Goal: Task Accomplishment & Management: Manage account settings

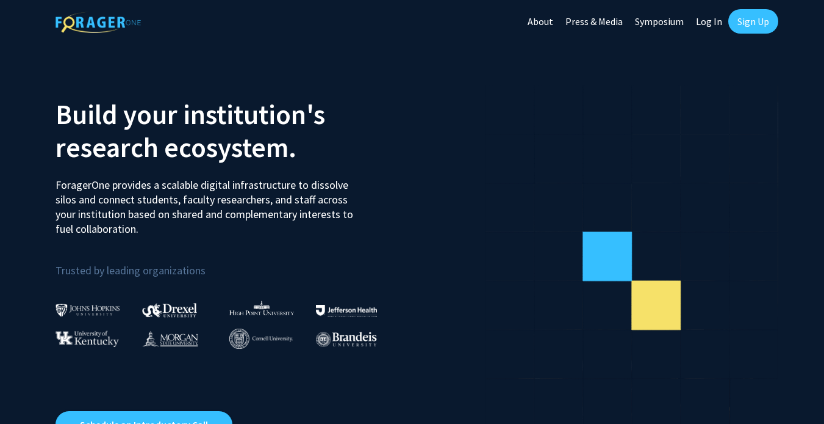
click at [705, 26] on link "Log In" at bounding box center [709, 21] width 38 height 43
select select
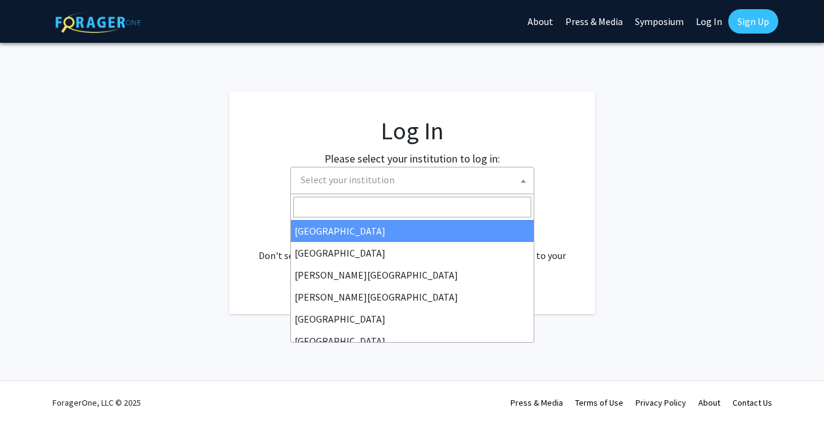
click at [386, 175] on span "Select your institution" at bounding box center [348, 179] width 94 height 12
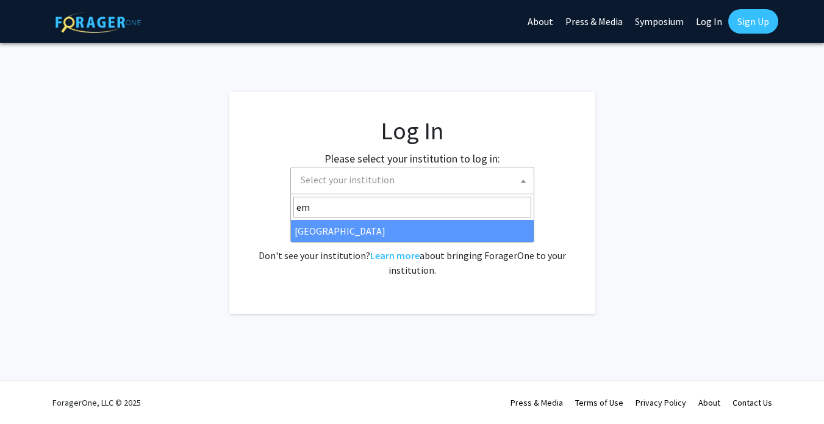
type input "em"
select select "12"
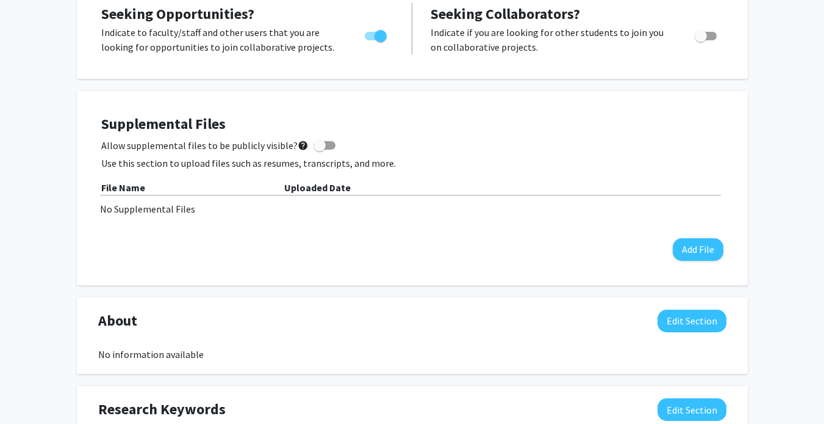
scroll to position [254, 0]
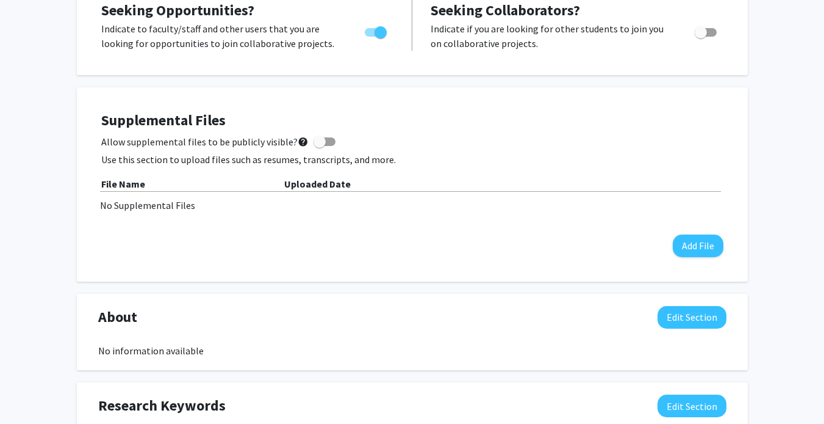
click at [322, 137] on span at bounding box center [325, 141] width 22 height 9
click at [320, 146] on input "Allow supplemental files to be publicly visible? help" at bounding box center [319, 146] width 1 height 1
checkbox input "true"
click at [693, 247] on button "Add File" at bounding box center [698, 245] width 51 height 23
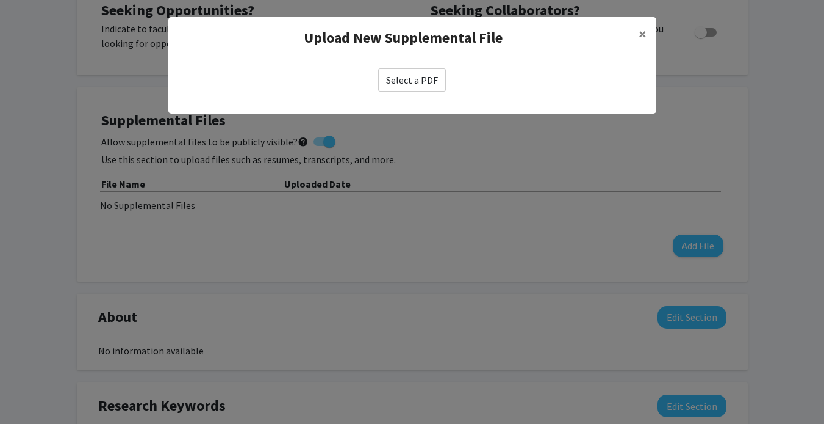
click at [420, 79] on label "Select a PDF" at bounding box center [412, 79] width 68 height 23
click at [0, 0] on input "Select a PDF" at bounding box center [0, 0] width 0 height 0
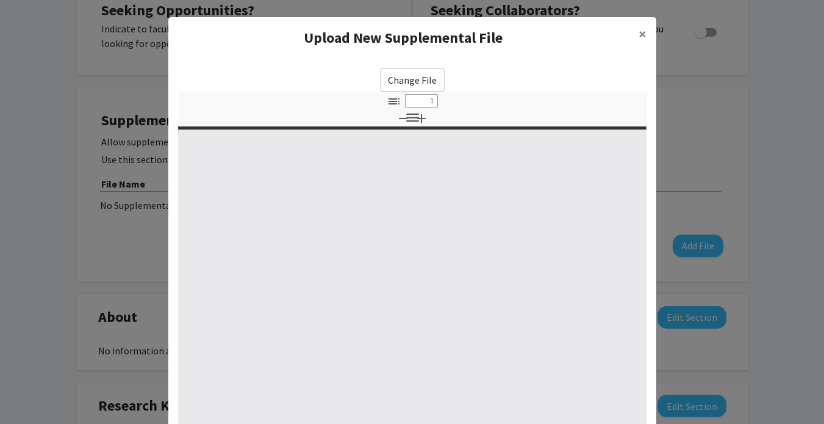
select select "custom"
type input "0"
select select "custom"
type input "1"
select select "auto"
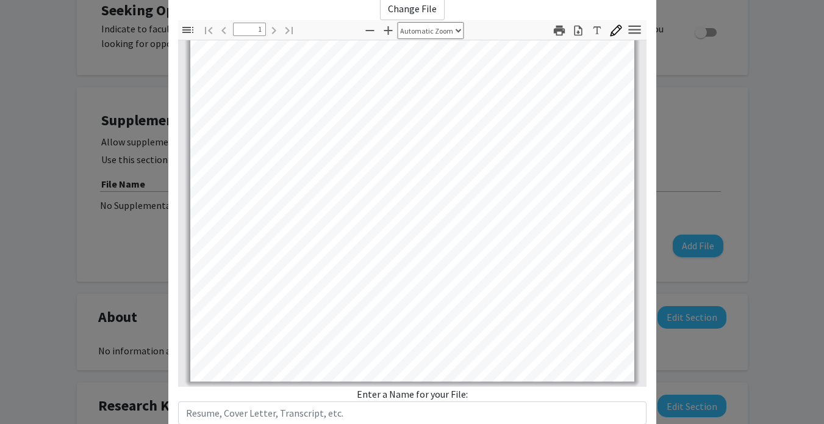
scroll to position [154, 0]
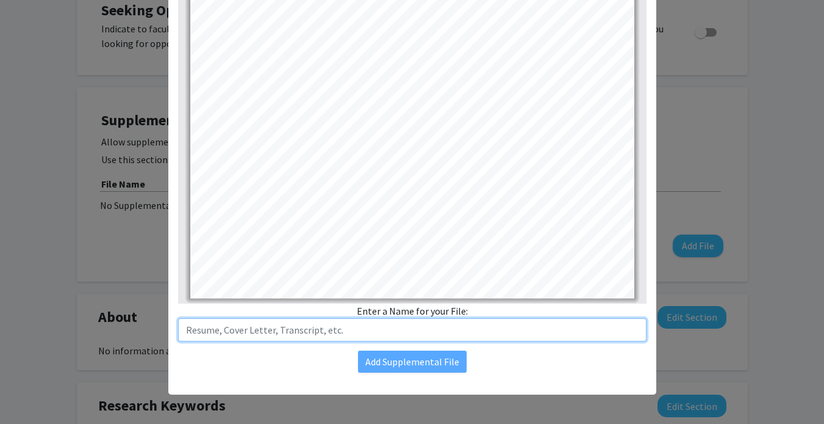
click at [377, 333] on input "text" at bounding box center [412, 329] width 469 height 23
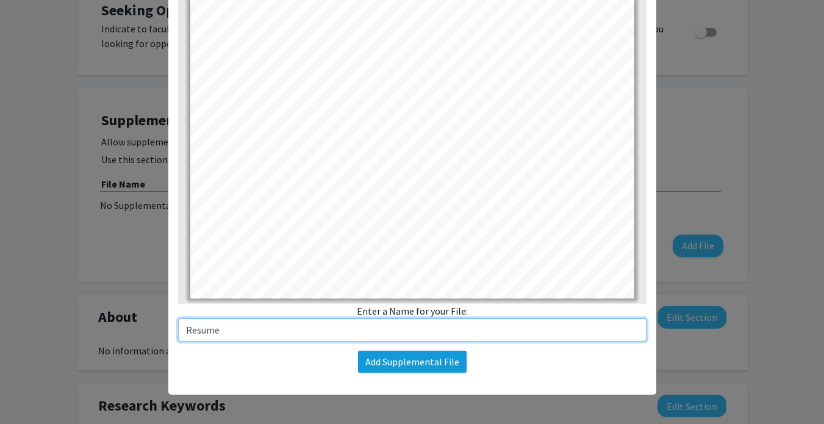
type input "Resume"
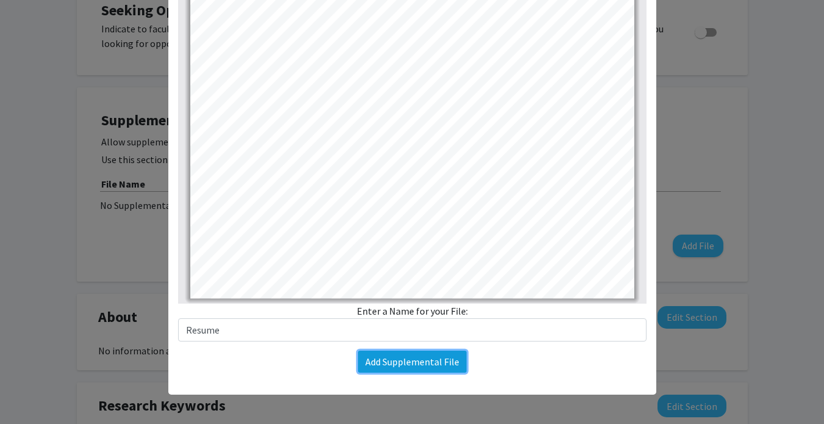
click at [414, 367] on button "Add Supplemental File" at bounding box center [412, 361] width 109 height 22
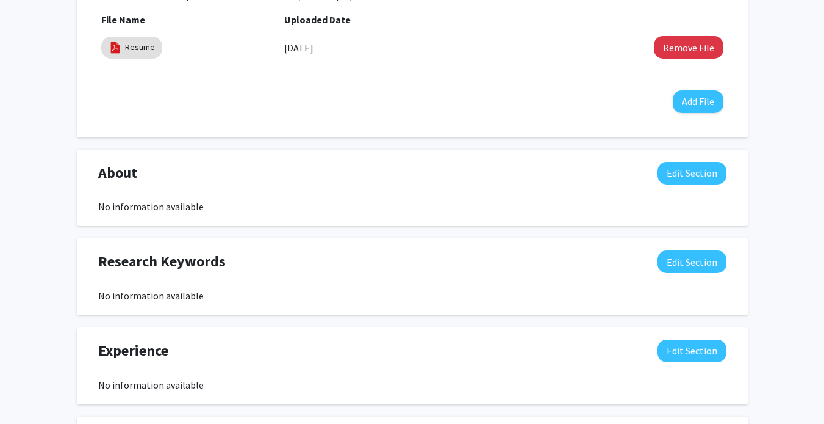
scroll to position [0, 0]
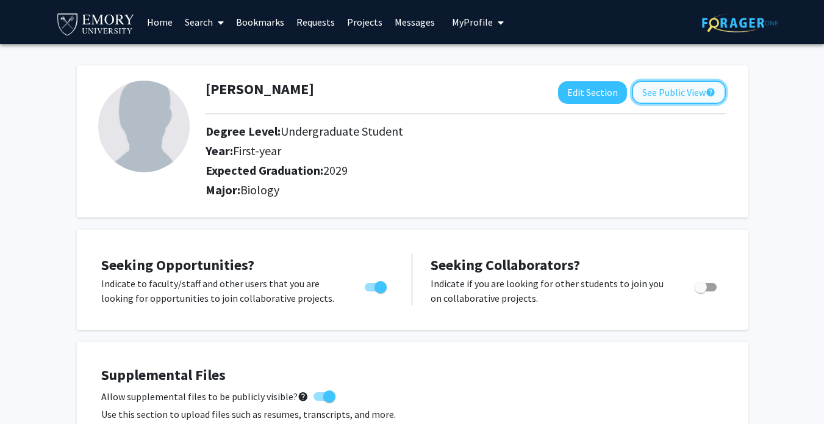
click at [674, 95] on button "See Public View help" at bounding box center [679, 92] width 94 height 23
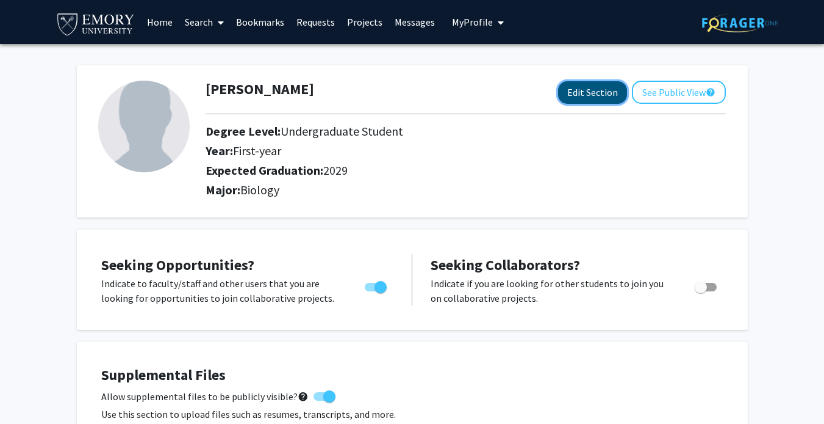
click at [587, 91] on button "Edit Section" at bounding box center [592, 92] width 69 height 23
select select "first-year"
select select "2029"
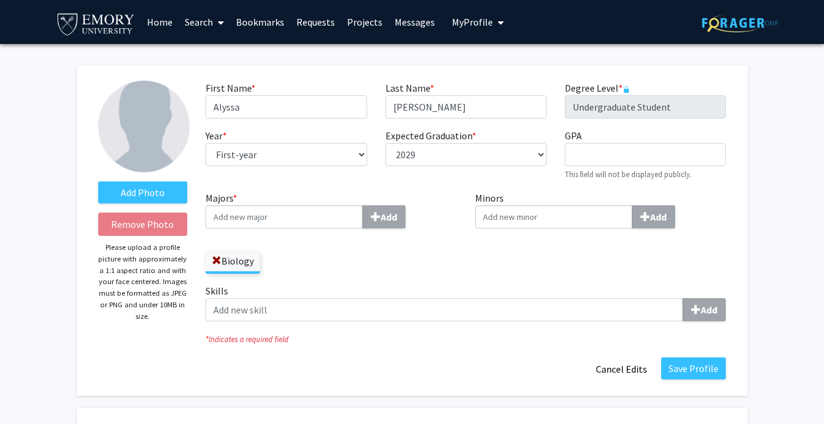
click at [309, 219] on input "Majors * Add" at bounding box center [284, 216] width 157 height 23
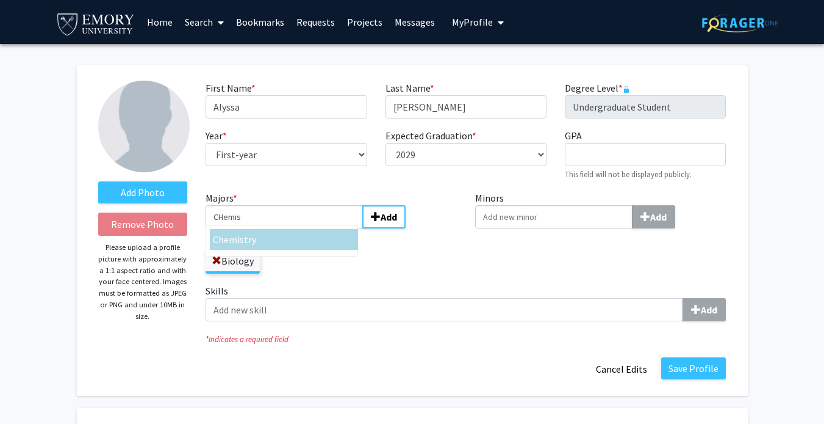
type input "CHemis"
click at [265, 239] on div "Chemis try" at bounding box center [284, 239] width 142 height 15
click at [265, 228] on input "CHemis" at bounding box center [284, 216] width 157 height 23
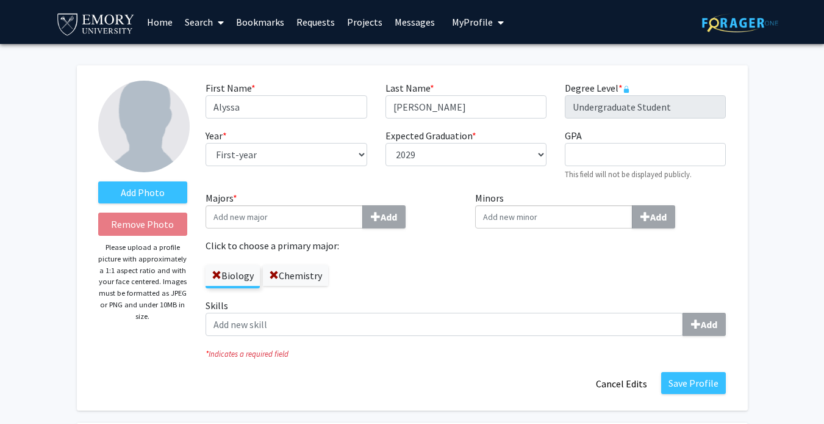
click at [300, 280] on label "Chemistry" at bounding box center [295, 275] width 65 height 21
click at [0, 0] on input "Chemistry" at bounding box center [0, 0] width 0 height 0
click at [701, 390] on button "Save Profile" at bounding box center [694, 383] width 65 height 22
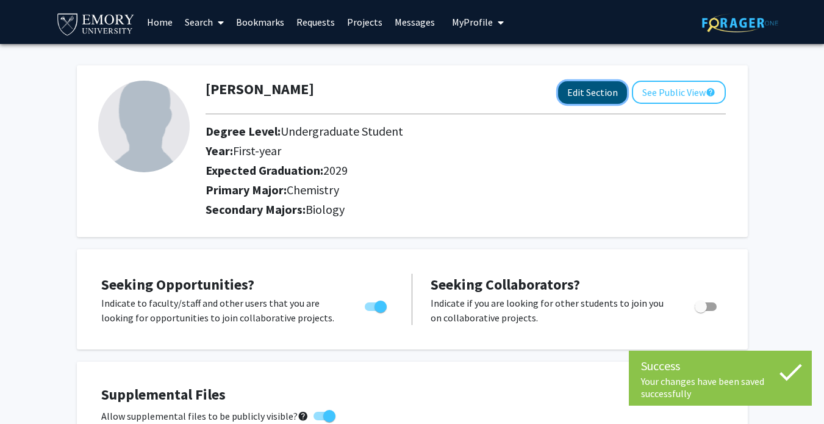
click at [588, 88] on button "Edit Section" at bounding box center [592, 92] width 69 height 23
select select "first-year"
select select "2029"
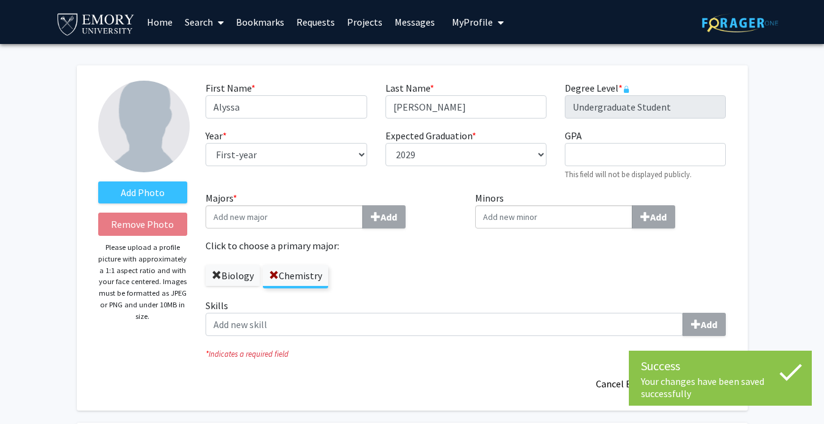
click at [217, 277] on span at bounding box center [217, 275] width 10 height 10
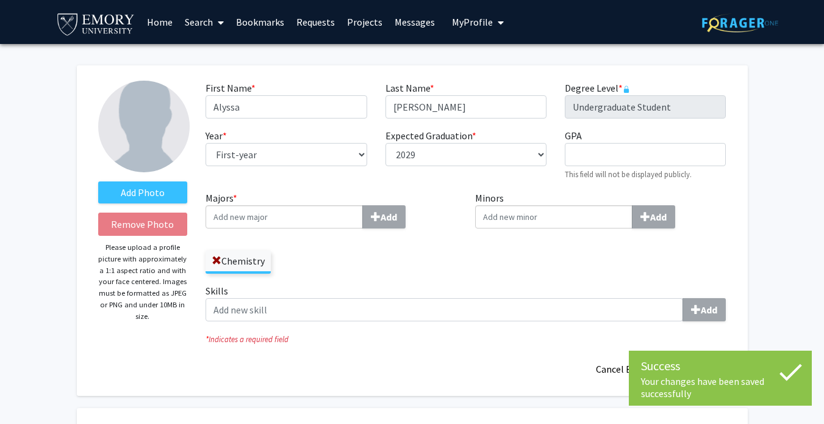
click at [682, 375] on div "Your changes have been saved successfully" at bounding box center [720, 387] width 159 height 24
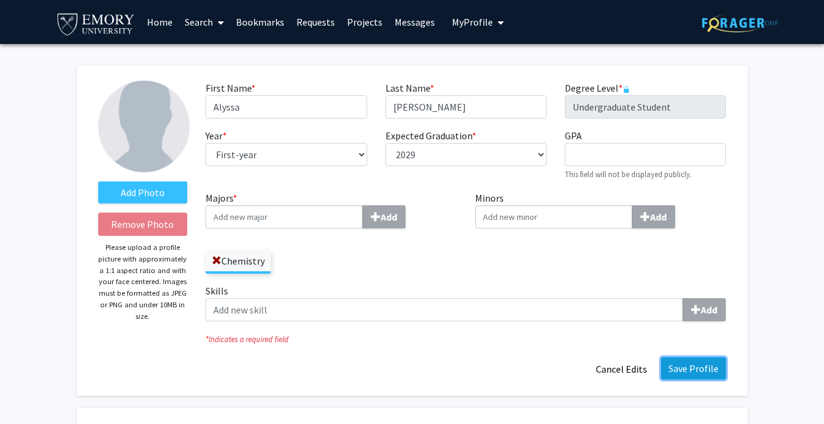
click at [707, 365] on button "Save Profile" at bounding box center [694, 368] width 65 height 22
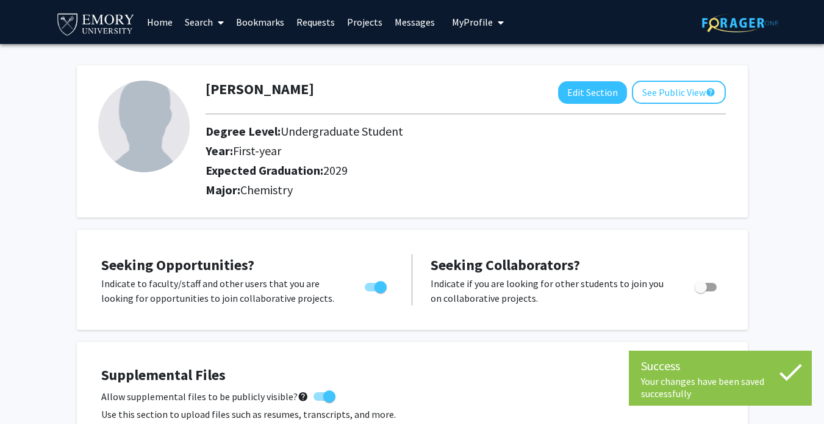
click at [96, 16] on img at bounding box center [96, 23] width 81 height 27
